Goal: Check status: Check status

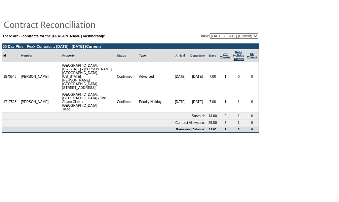
click at [214, 39] on table "There are 6 contracts for the Christopher O'Neill membership: View: 05/31/23 - …" at bounding box center [130, 36] width 257 height 7
click at [215, 35] on select "05/31/23 - 01/31/25 02/01/25 - 01/31/26 (Current) 02/01/26 - 01/31/27 02/01/27 …" at bounding box center [233, 35] width 49 height 5
select select "140938"
click at [209, 33] on select "05/31/23 - 01/31/25 02/01/25 - 01/31/26 (Current) 02/01/26 - 01/31/27 02/01/27 …" at bounding box center [233, 35] width 49 height 5
click at [240, 36] on select "05/31/23 - 01/31/25 02/01/25 - 01/31/26 (Current) 02/01/26 - 01/31/27 02/01/27 …" at bounding box center [233, 35] width 49 height 5
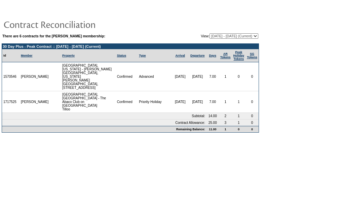
select select "140938"
click at [209, 33] on select "[DATE] - [DATE] [DATE] - [DATE] (Current) [DATE] - [DATE] [DATE] - [DATE] [DATE…" at bounding box center [233, 35] width 49 height 5
click at [218, 35] on select "[DATE] - [DATE] [DATE] - [DATE] (Current) [DATE] - [DATE] [DATE] - [DATE] [DATE…" at bounding box center [233, 35] width 49 height 5
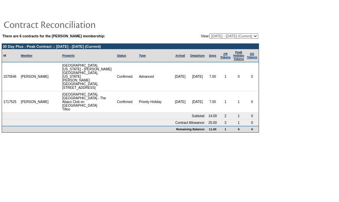
select select "140938"
click at [209, 33] on select "[DATE] - [DATE] [DATE] - [DATE] (Current) [DATE] - [DATE] [DATE] - [DATE] [DATE…" at bounding box center [233, 35] width 49 height 5
